Goal: Transaction & Acquisition: Subscribe to service/newsletter

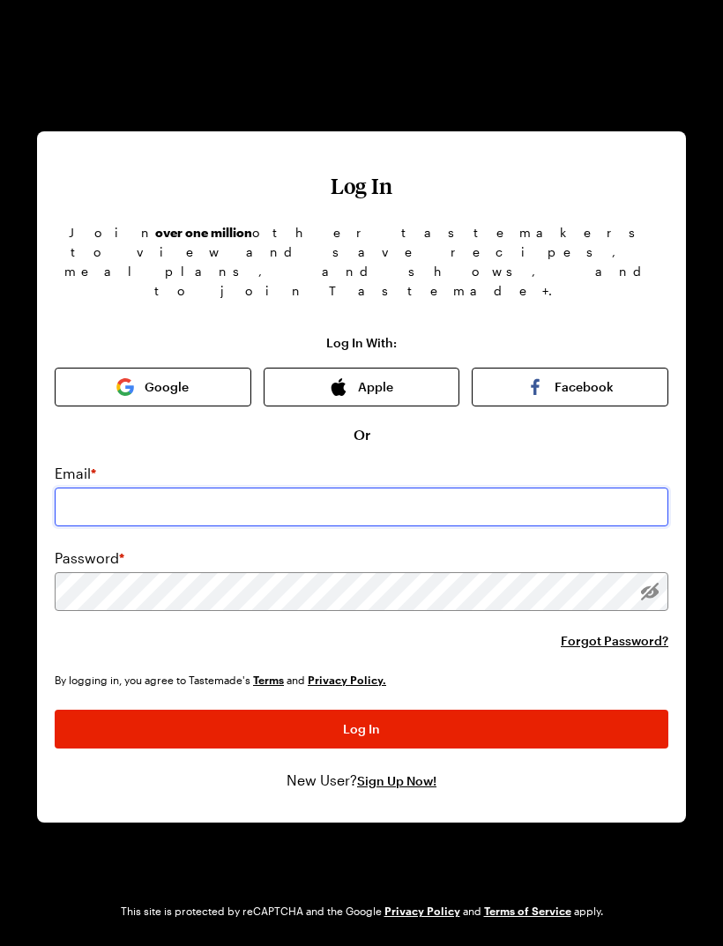
type input "[EMAIL_ADDRESS][DOMAIN_NAME]"
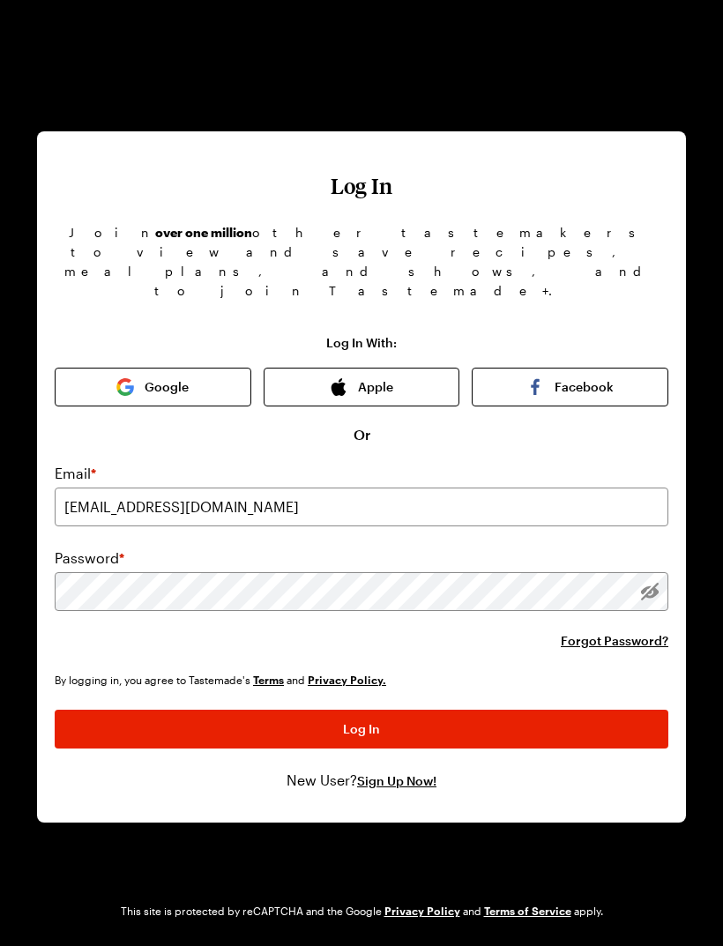
click at [362, 710] on button "Log In" at bounding box center [362, 729] width 614 height 39
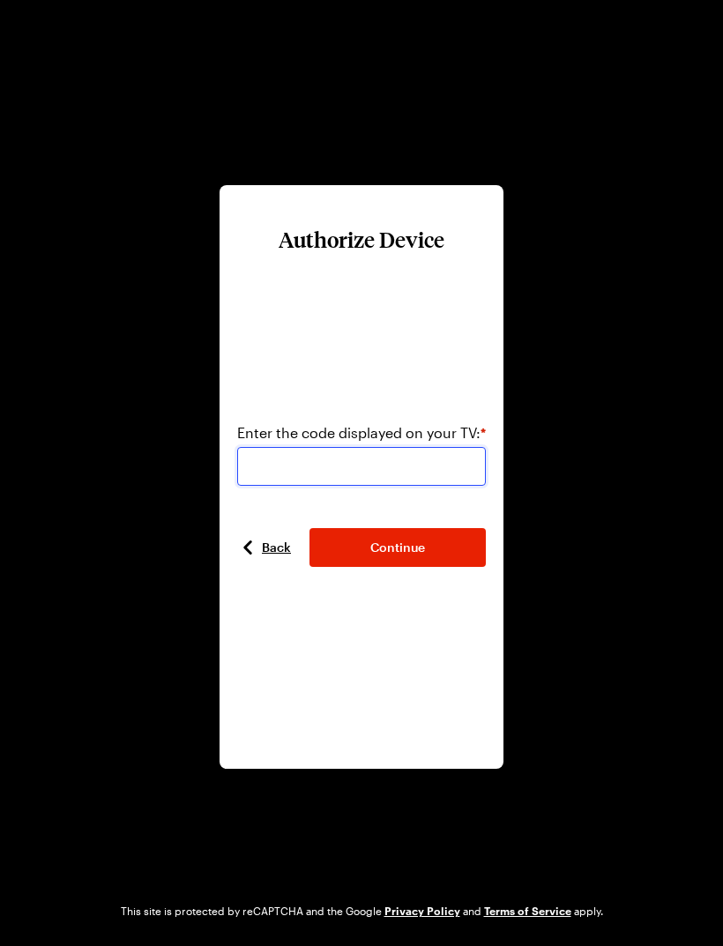
click at [444, 472] on input "number" at bounding box center [361, 466] width 249 height 39
type input "630280"
click at [428, 556] on button "Continue" at bounding box center [398, 547] width 176 height 39
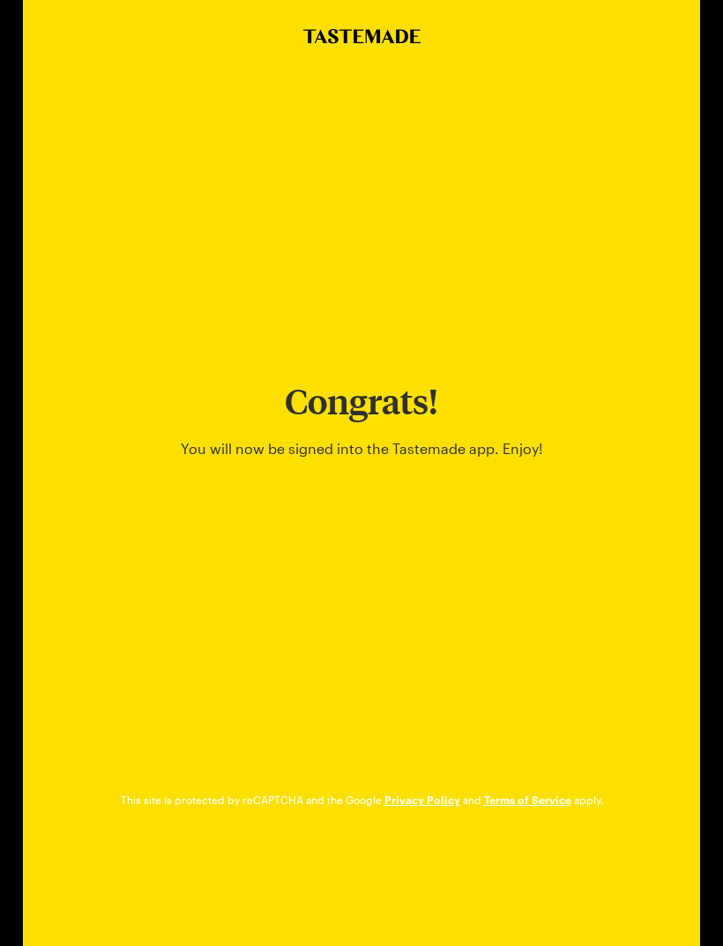
click at [371, 33] on img "Go to Tastemade Homepage" at bounding box center [362, 36] width 123 height 15
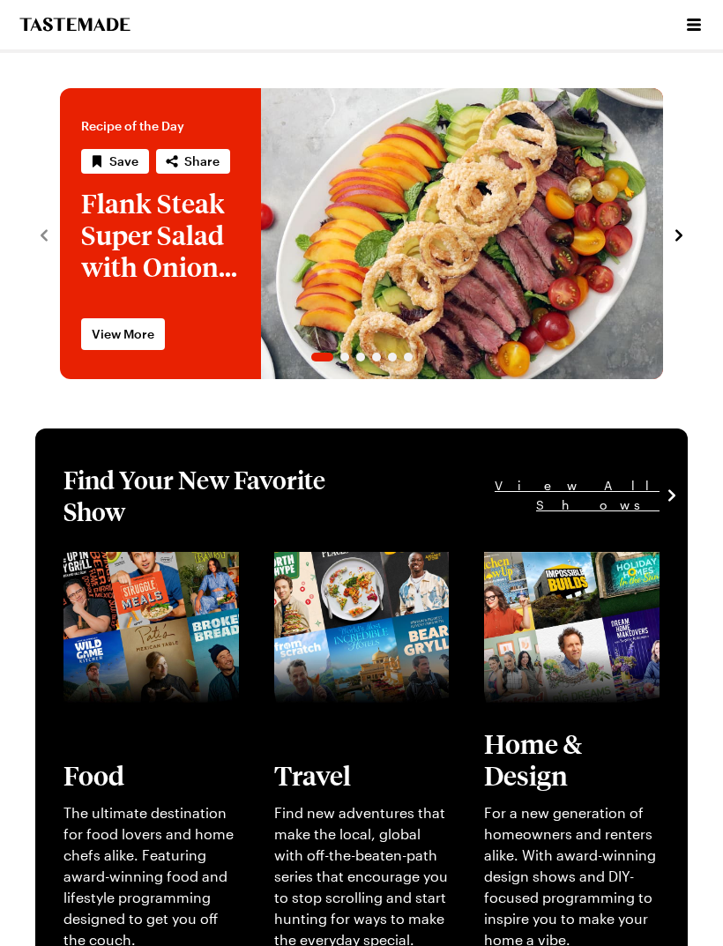
click at [677, 27] on div "Cooking Shows Streaming Tastemade +" at bounding box center [361, 24] width 723 height 49
click at [687, 35] on button "Open menu" at bounding box center [694, 24] width 23 height 23
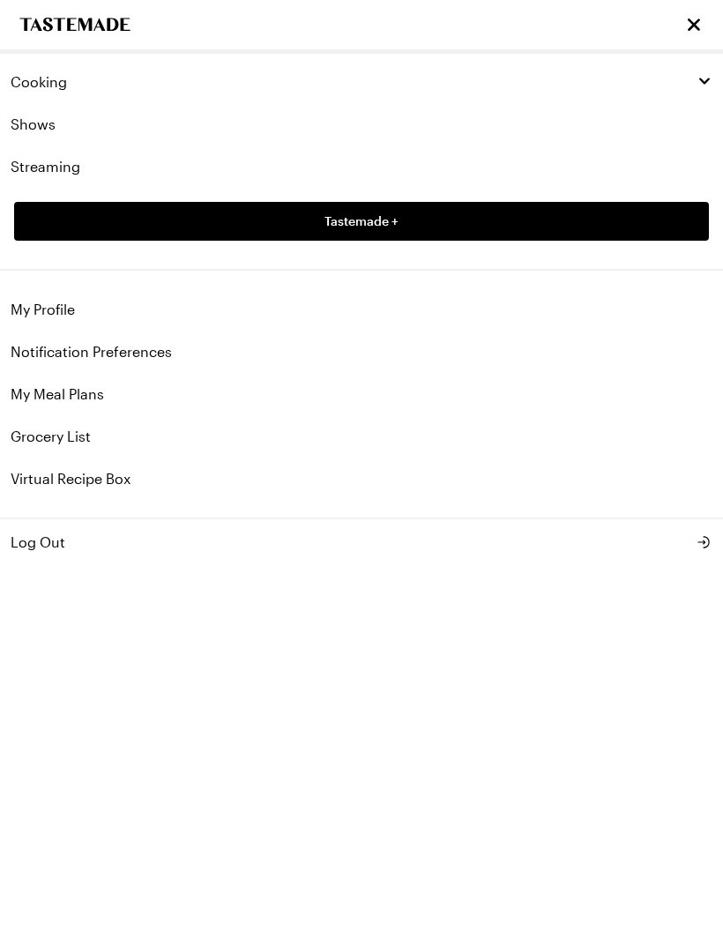
click at [74, 318] on link "My Profile" at bounding box center [361, 309] width 723 height 42
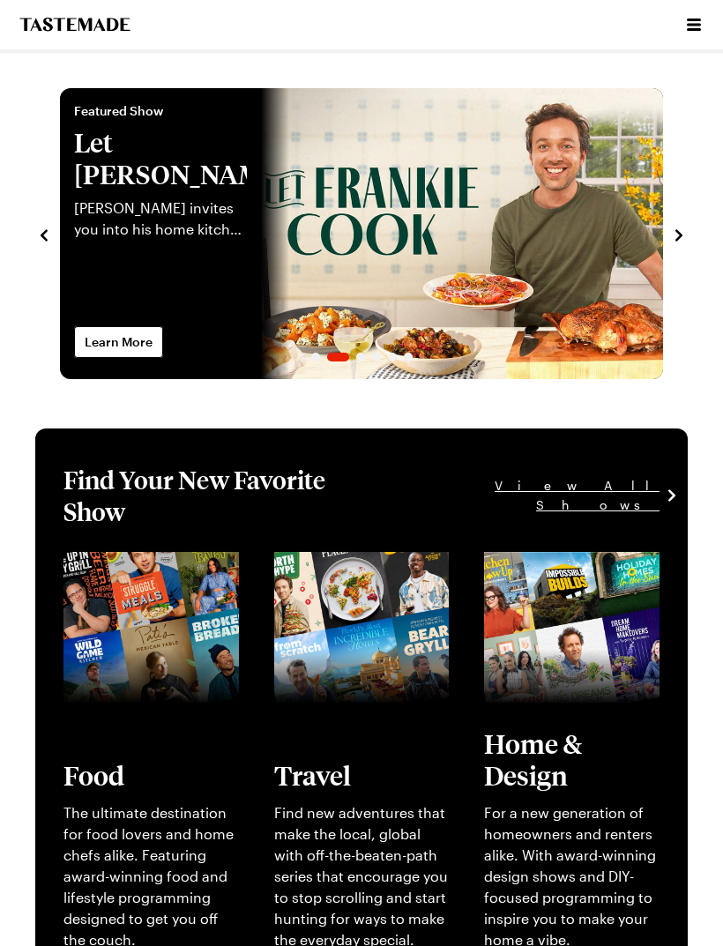
click at [684, 20] on icon "Open menu" at bounding box center [693, 24] width 21 height 21
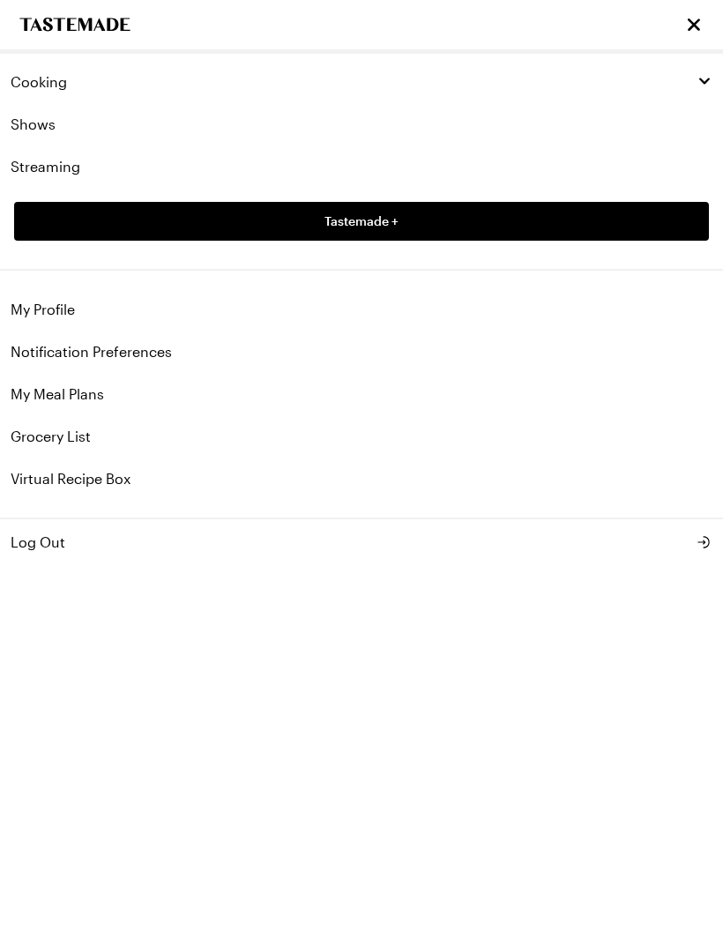
click at [534, 221] on link "Tastemade +" at bounding box center [361, 221] width 695 height 39
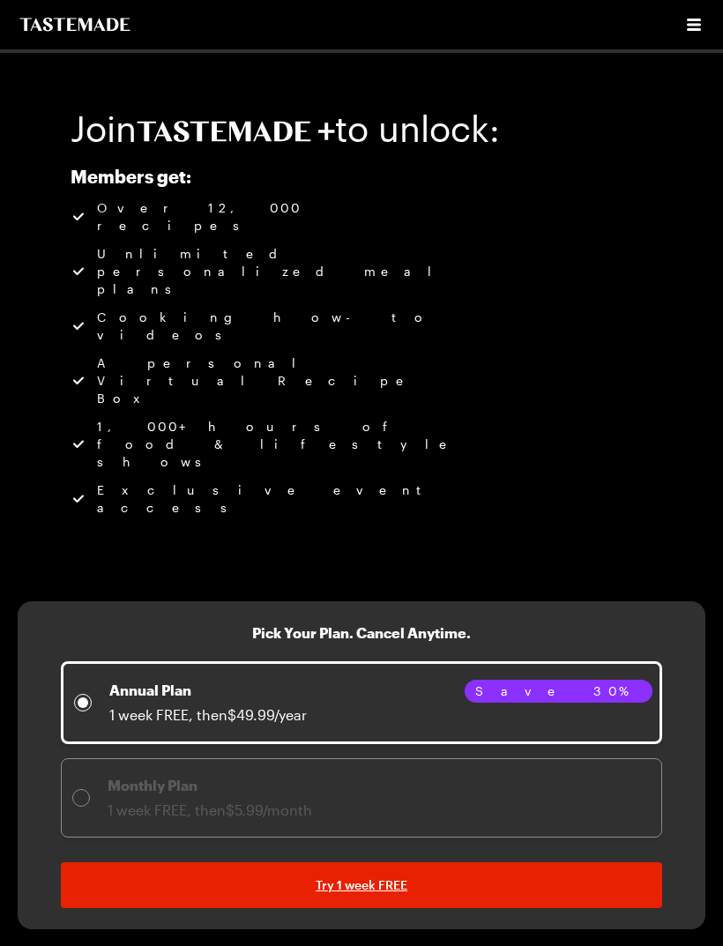
click at [95, 775] on div "Monthly Plan 1 week FREE, then $5.99/month" at bounding box center [192, 798] width 240 height 46
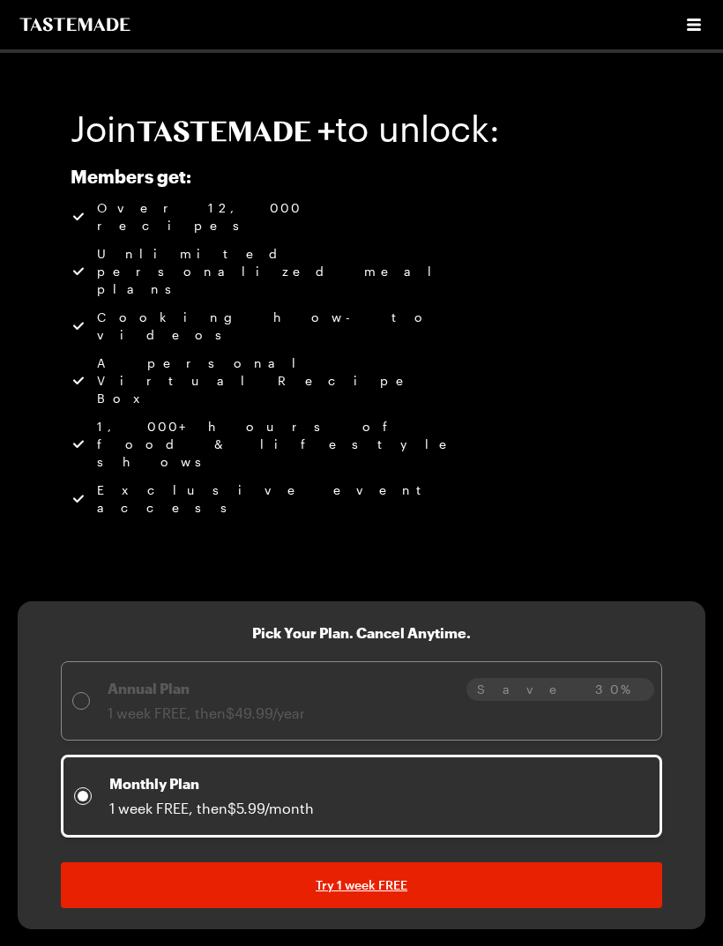
click at [692, 34] on icon "Open menu" at bounding box center [693, 24] width 21 height 21
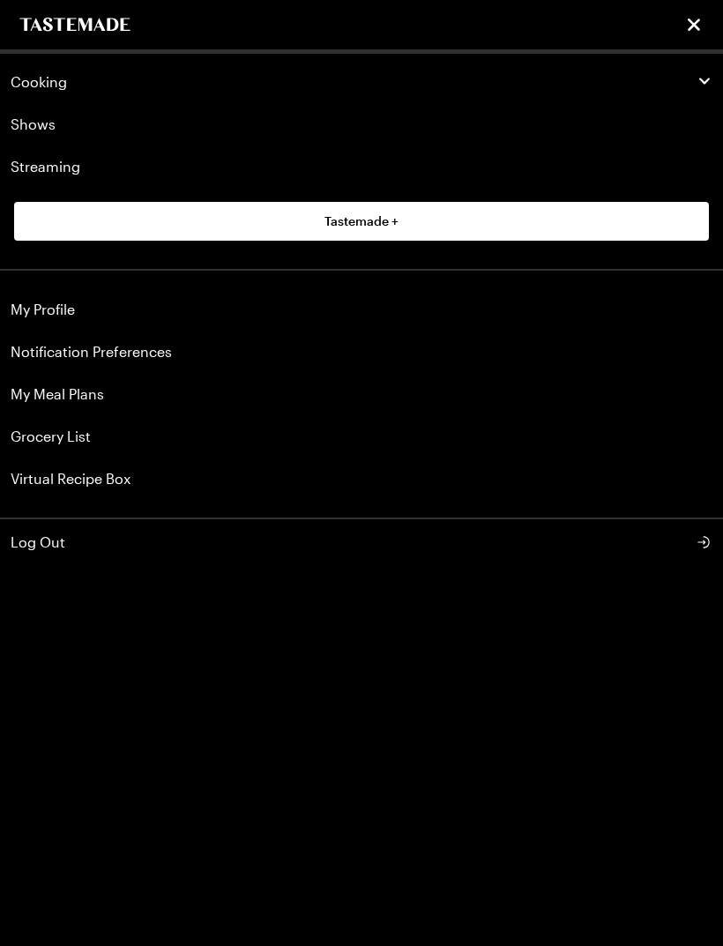
click at [690, 87] on div "Cooking" at bounding box center [362, 82] width 702 height 18
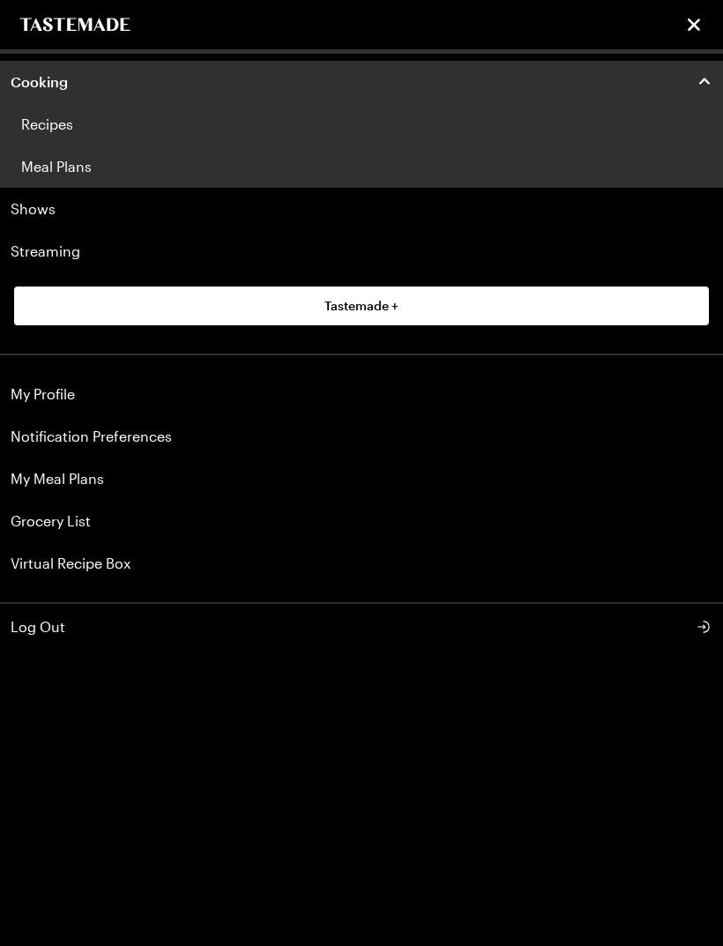
click at [59, 615] on button "Log Out" at bounding box center [361, 627] width 723 height 46
